Goal: Information Seeking & Learning: Learn about a topic

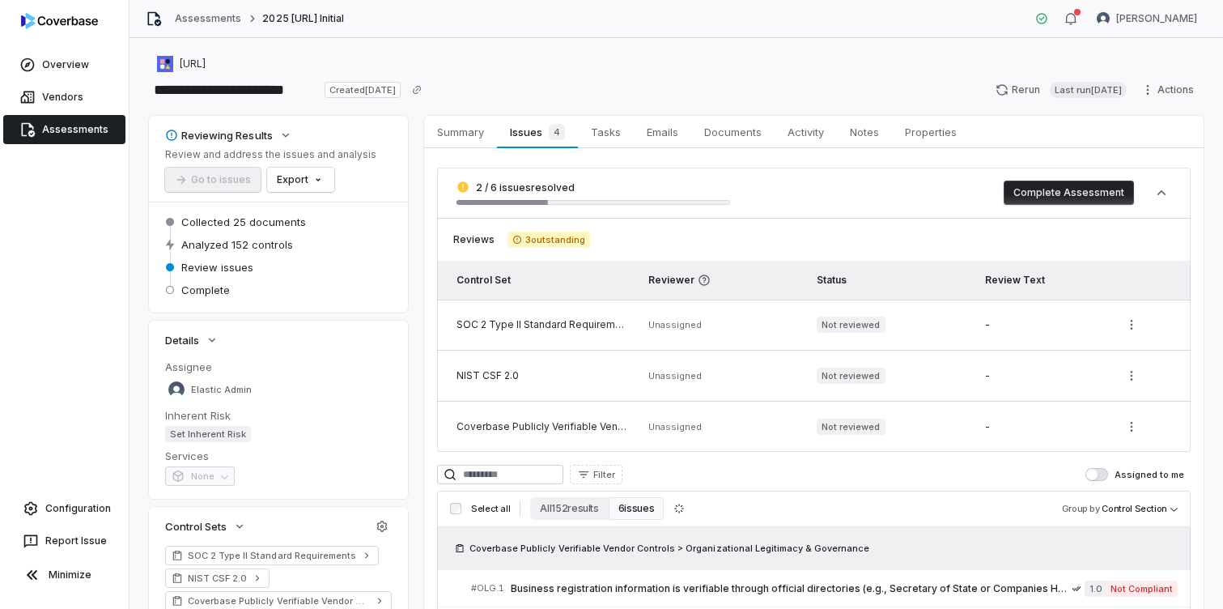
click at [592, 323] on div "SOC 2 Type II Standard Requirements" at bounding box center [542, 324] width 172 height 13
click at [577, 316] on td "SOC 2 Type II Standard Requirements" at bounding box center [538, 324] width 202 height 51
click at [471, 134] on span "Summary" at bounding box center [461, 131] width 60 height 21
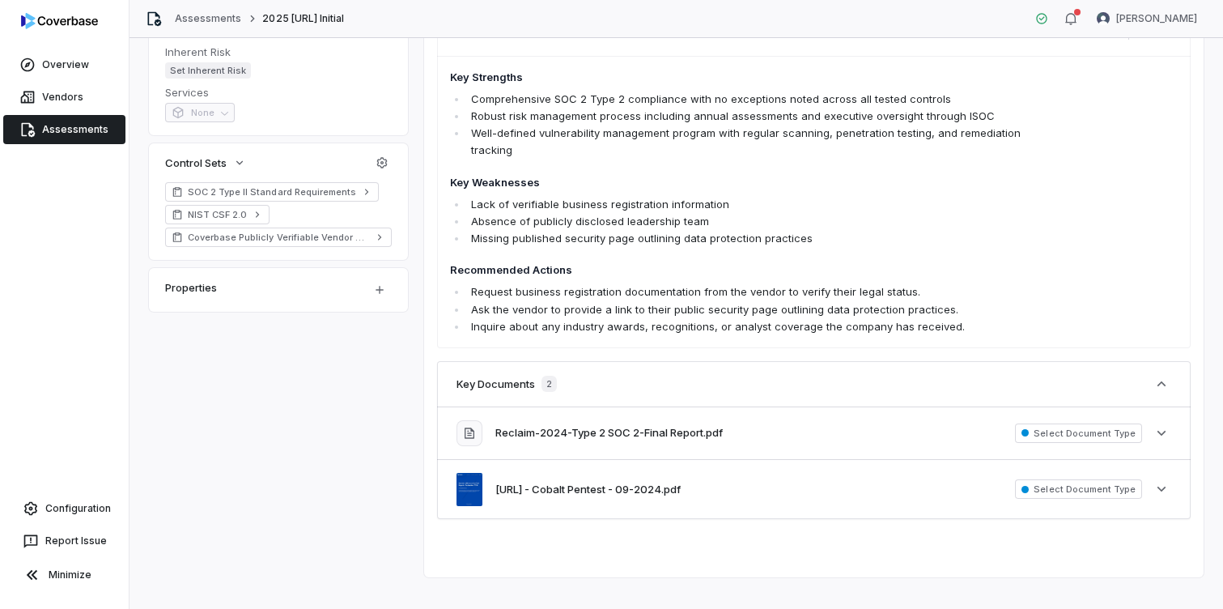
scroll to position [384, 0]
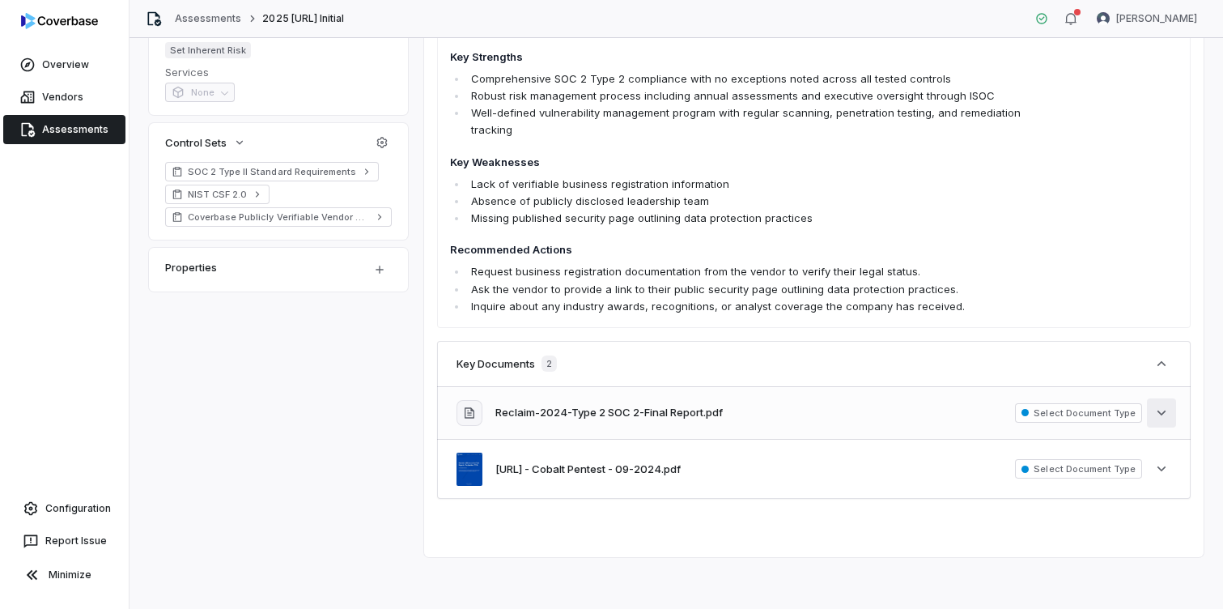
click at [1165, 417] on icon "button" at bounding box center [1161, 413] width 16 height 16
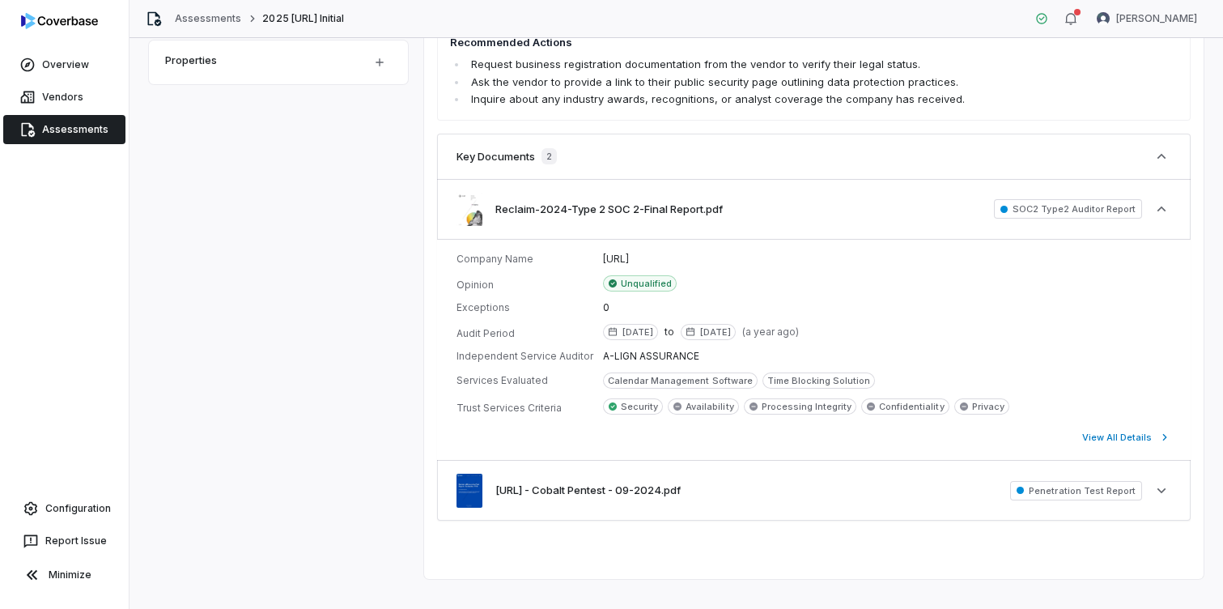
scroll to position [613, 0]
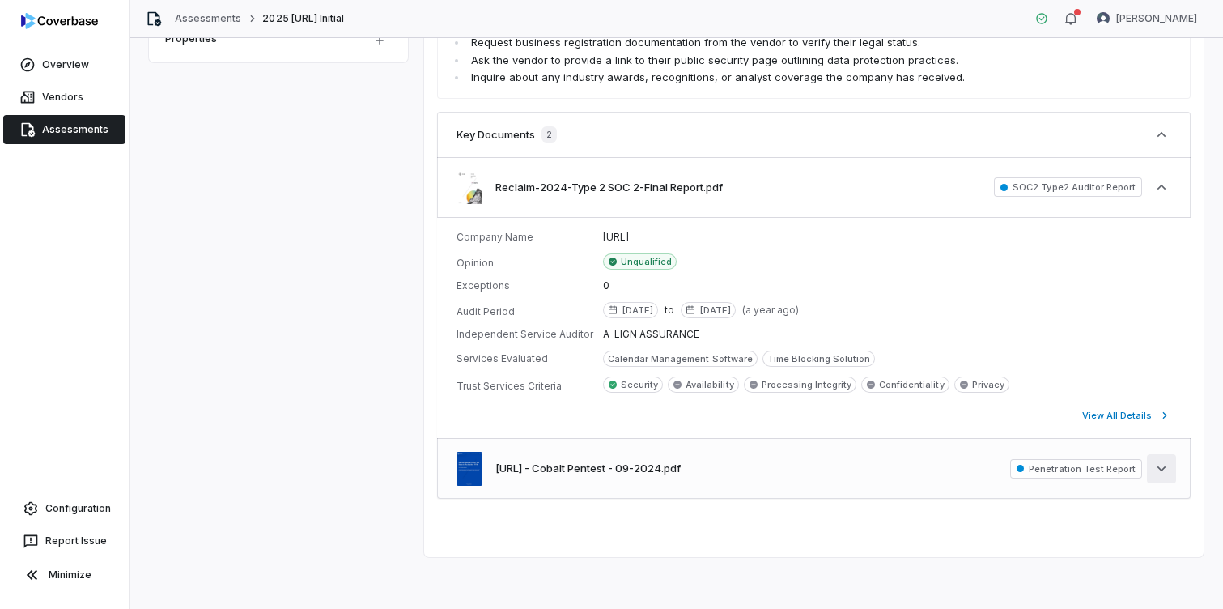
click at [1172, 470] on button "See more" at bounding box center [1161, 468] width 29 height 29
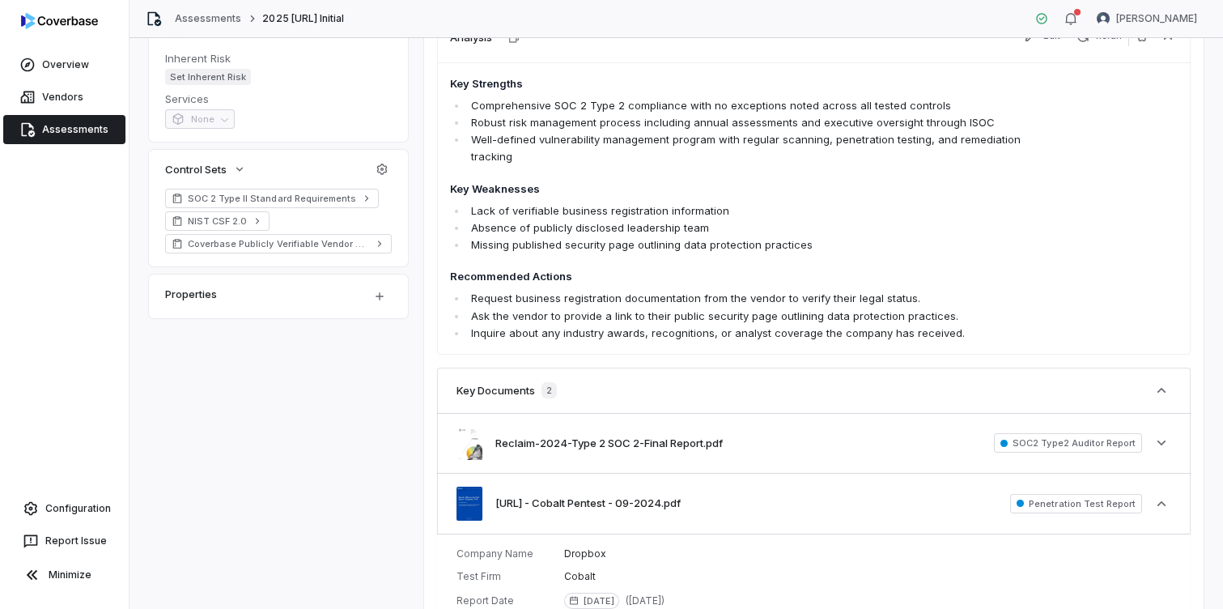
scroll to position [329, 0]
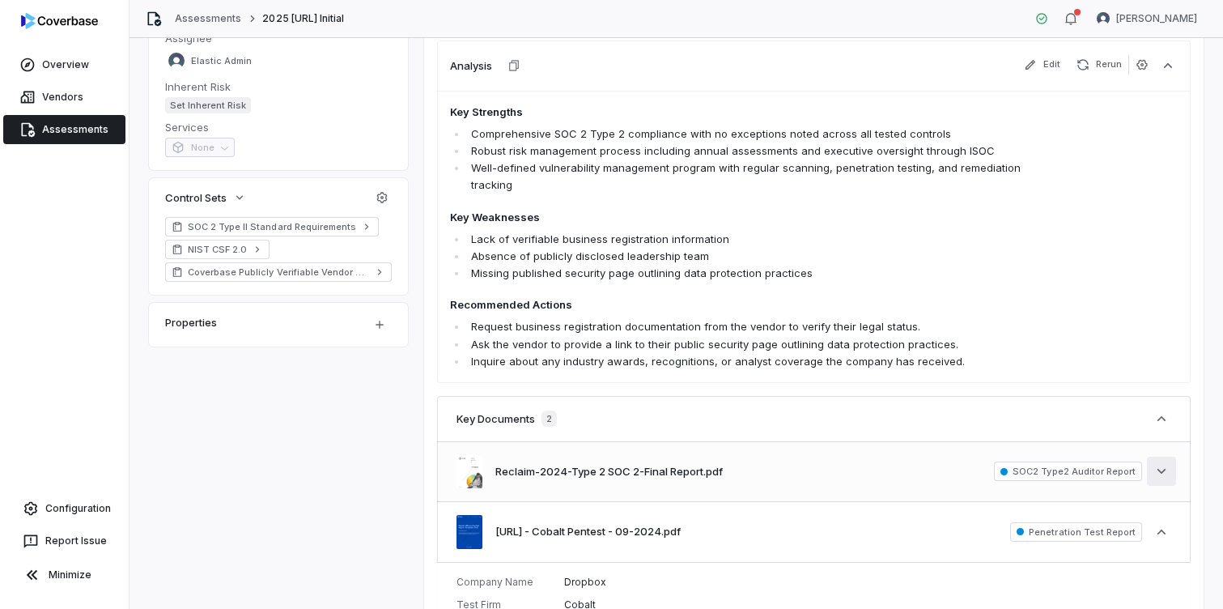
click at [1153, 473] on icon "button" at bounding box center [1161, 471] width 16 height 16
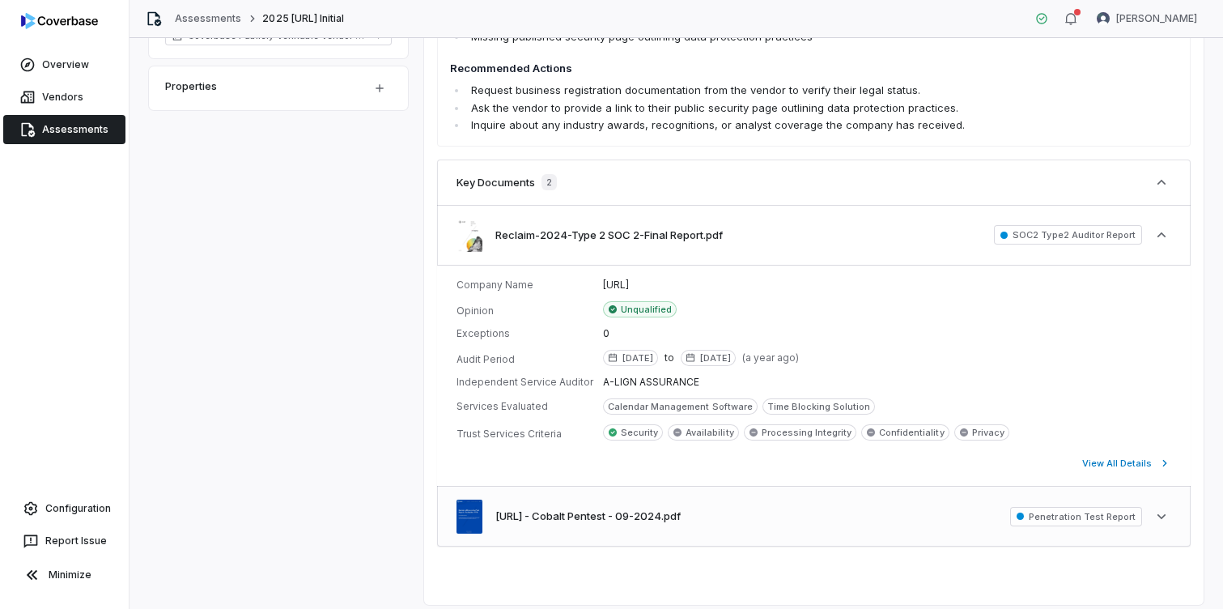
scroll to position [572, 0]
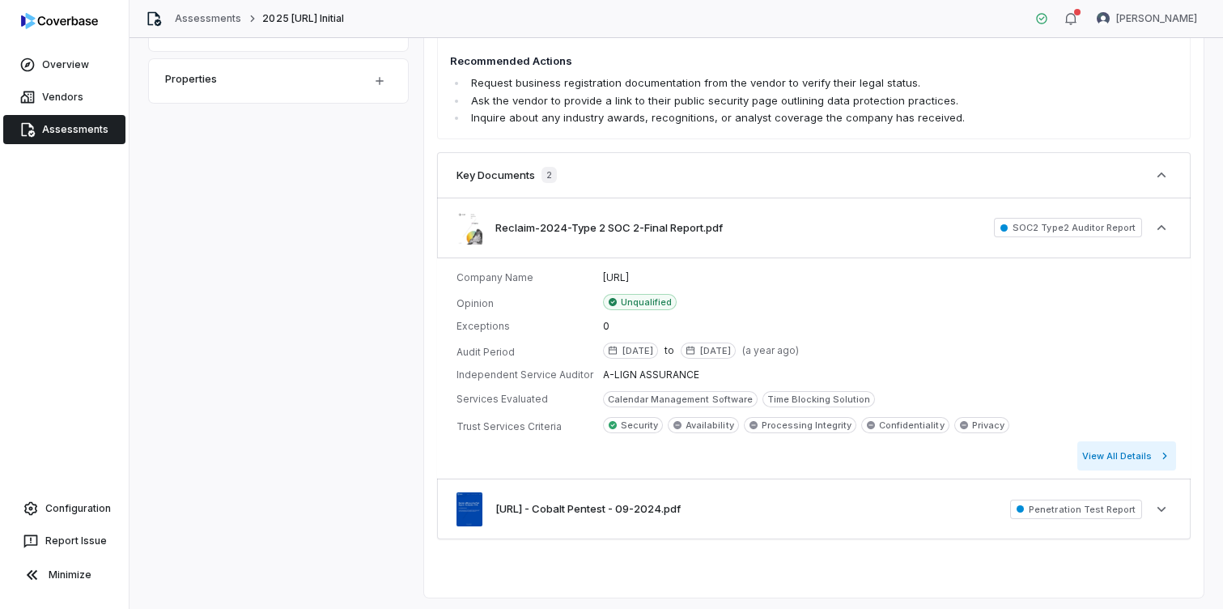
click at [1152, 459] on button "View All Details" at bounding box center [1126, 455] width 99 height 29
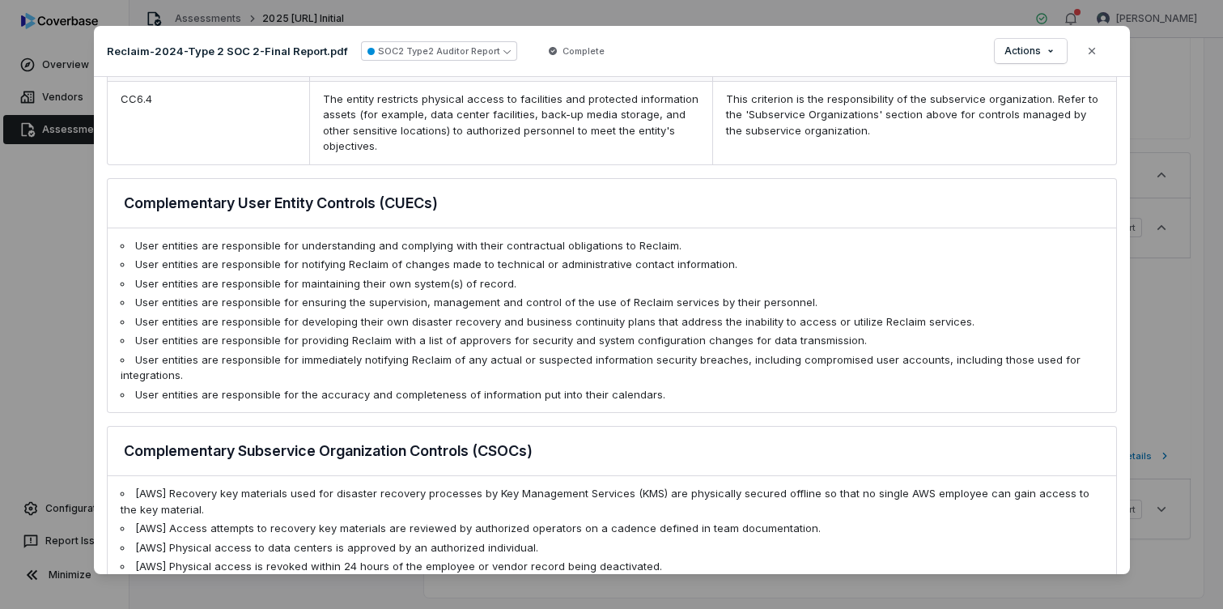
scroll to position [1148, 0]
